Goal: Transaction & Acquisition: Purchase product/service

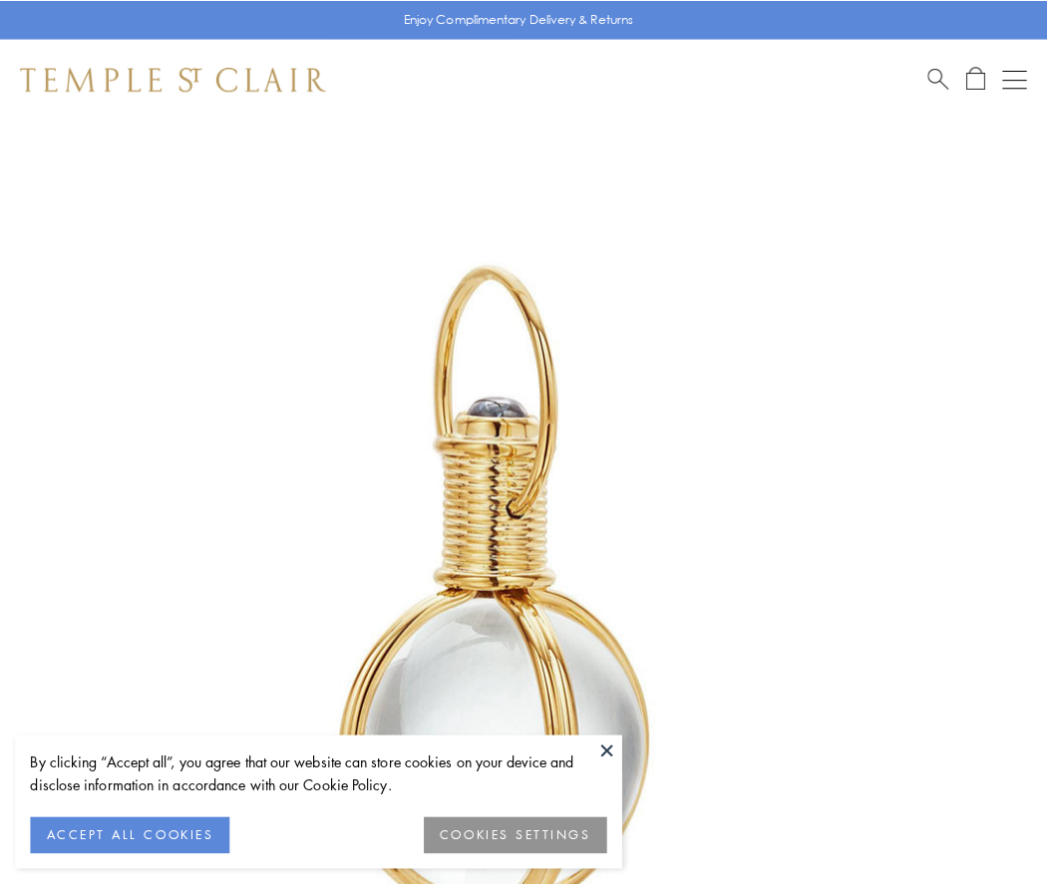
scroll to position [521, 0]
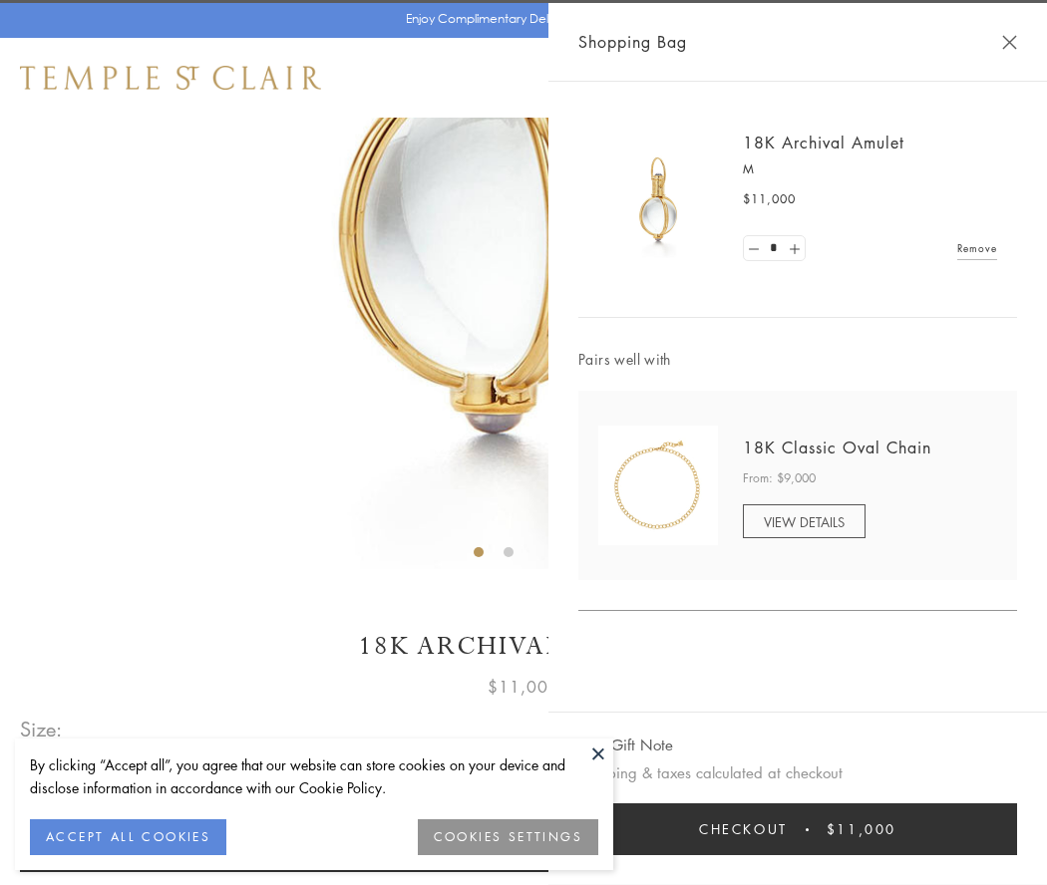
click at [798, 830] on button "Checkout $11,000" at bounding box center [797, 830] width 439 height 52
